Goal: Transaction & Acquisition: Subscribe to service/newsletter

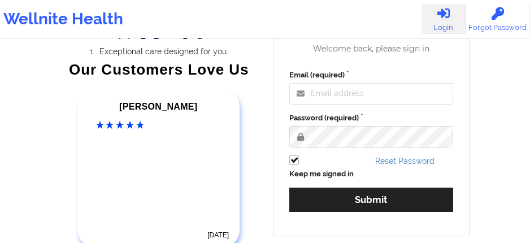
scroll to position [113, 0]
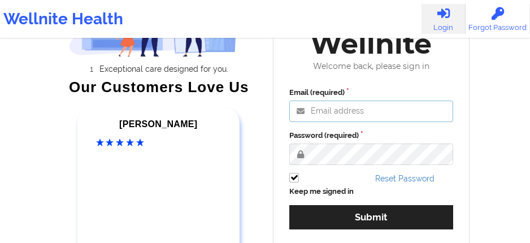
click at [380, 111] on input "Email (required)" at bounding box center [371, 111] width 164 height 21
type input "[EMAIL_ADDRESS][DOMAIN_NAME]"
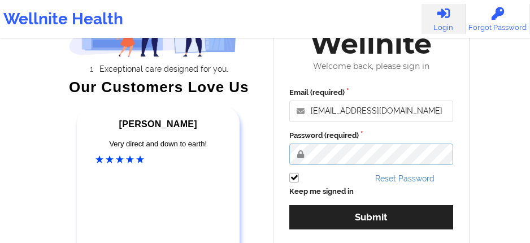
click at [289, 205] on button "Submit" at bounding box center [371, 217] width 164 height 24
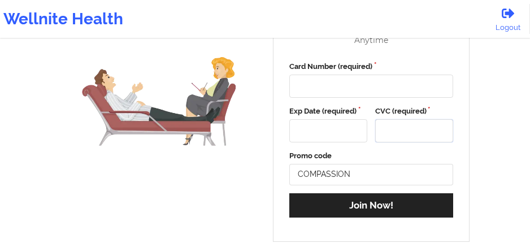
scroll to position [166, 0]
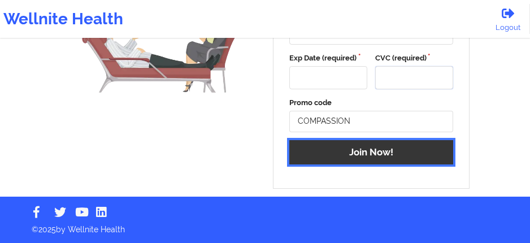
click at [400, 151] on button "Join Now!" at bounding box center [371, 152] width 164 height 24
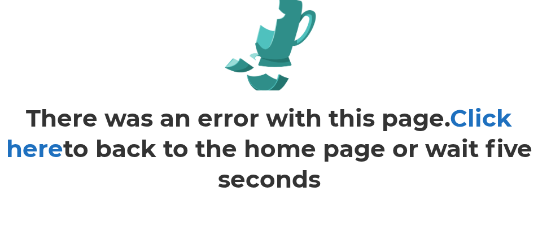
click at [469, 114] on link "Click here" at bounding box center [259, 133] width 507 height 60
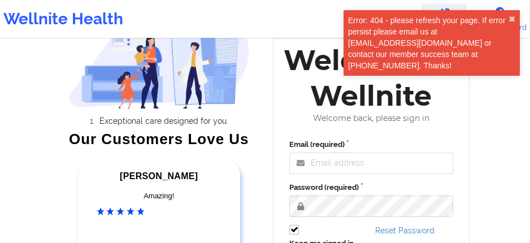
scroll to position [56, 0]
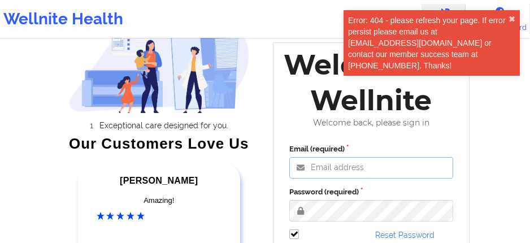
click at [376, 169] on input "Email (required)" at bounding box center [371, 167] width 164 height 21
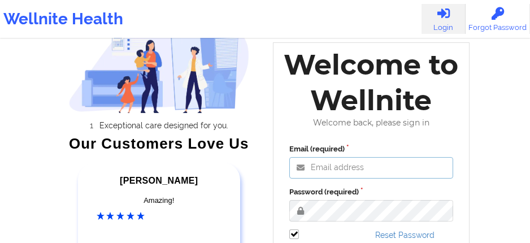
type input "[EMAIL_ADDRESS][DOMAIN_NAME]"
